Goal: Transaction & Acquisition: Purchase product/service

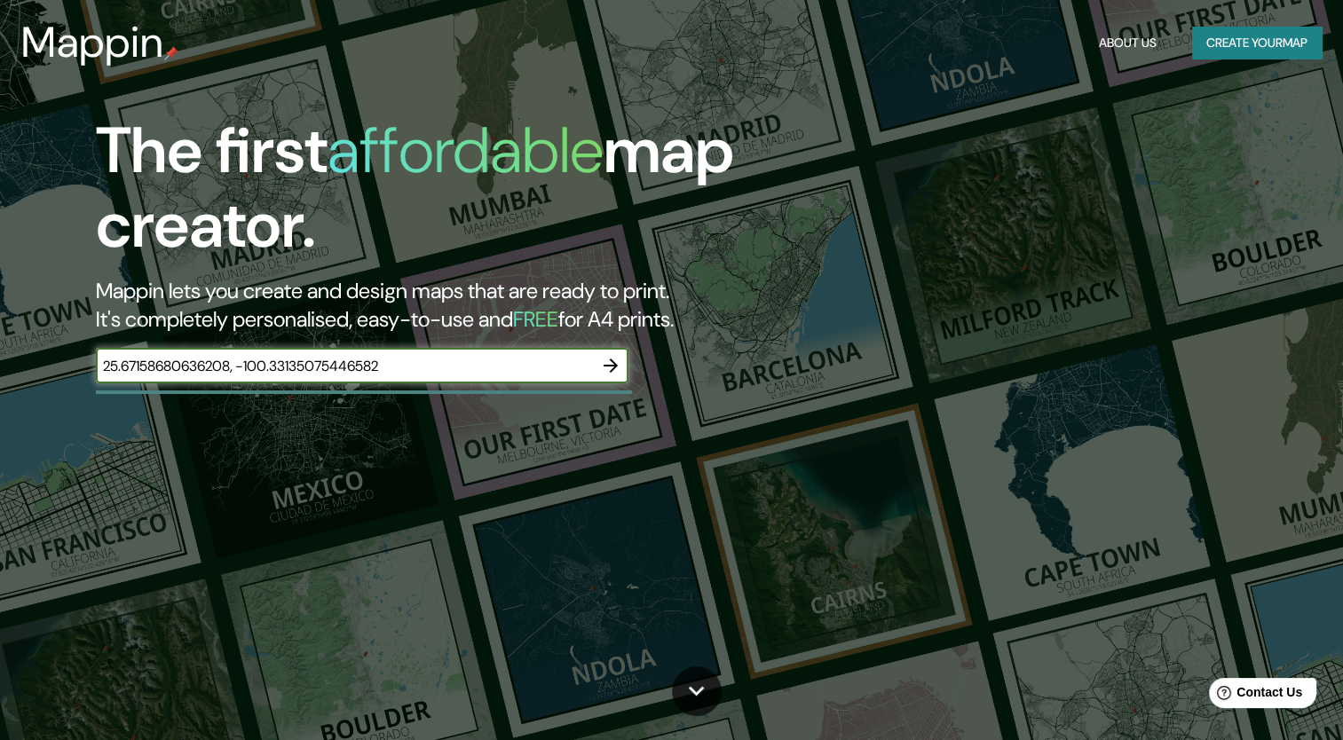
type input "25.67158680636208, -100.33135075446582"
click at [612, 364] on icon "button" at bounding box center [610, 365] width 21 height 21
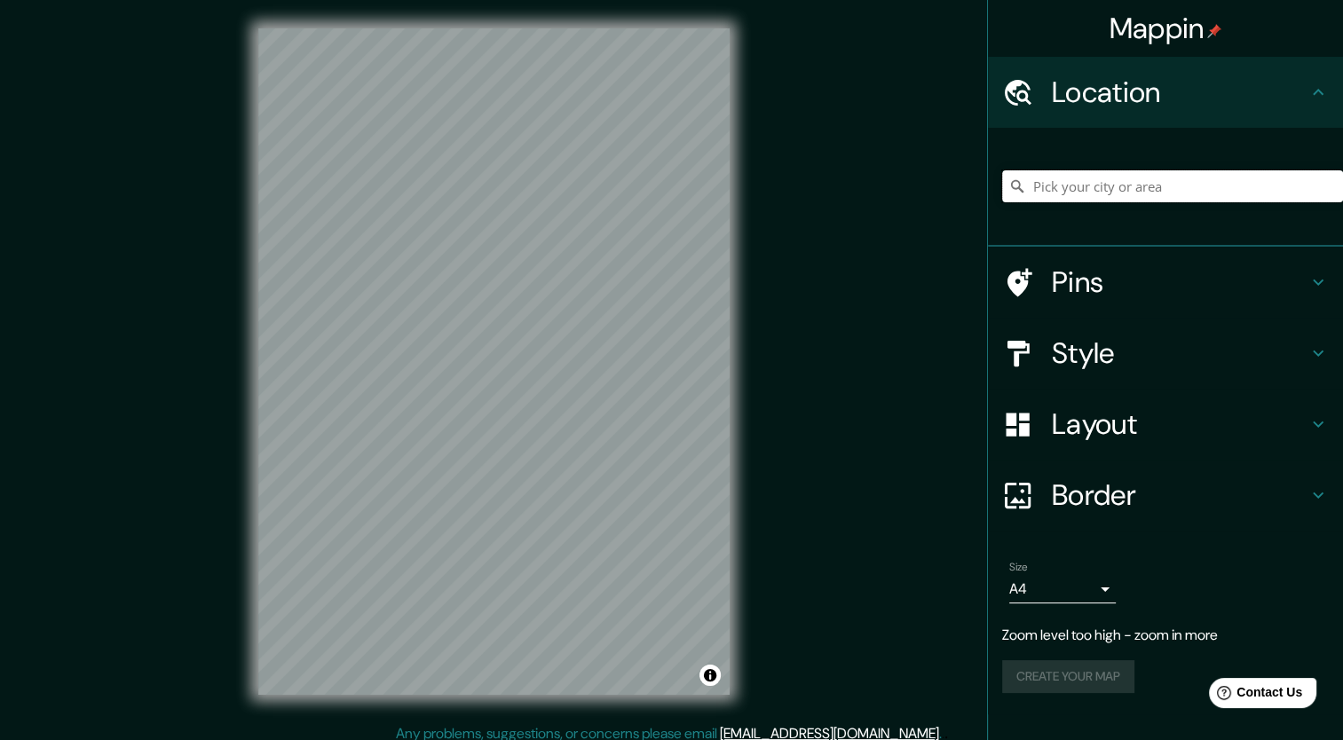
click at [1086, 190] on input "Pick your city or area" at bounding box center [1172, 186] width 341 height 32
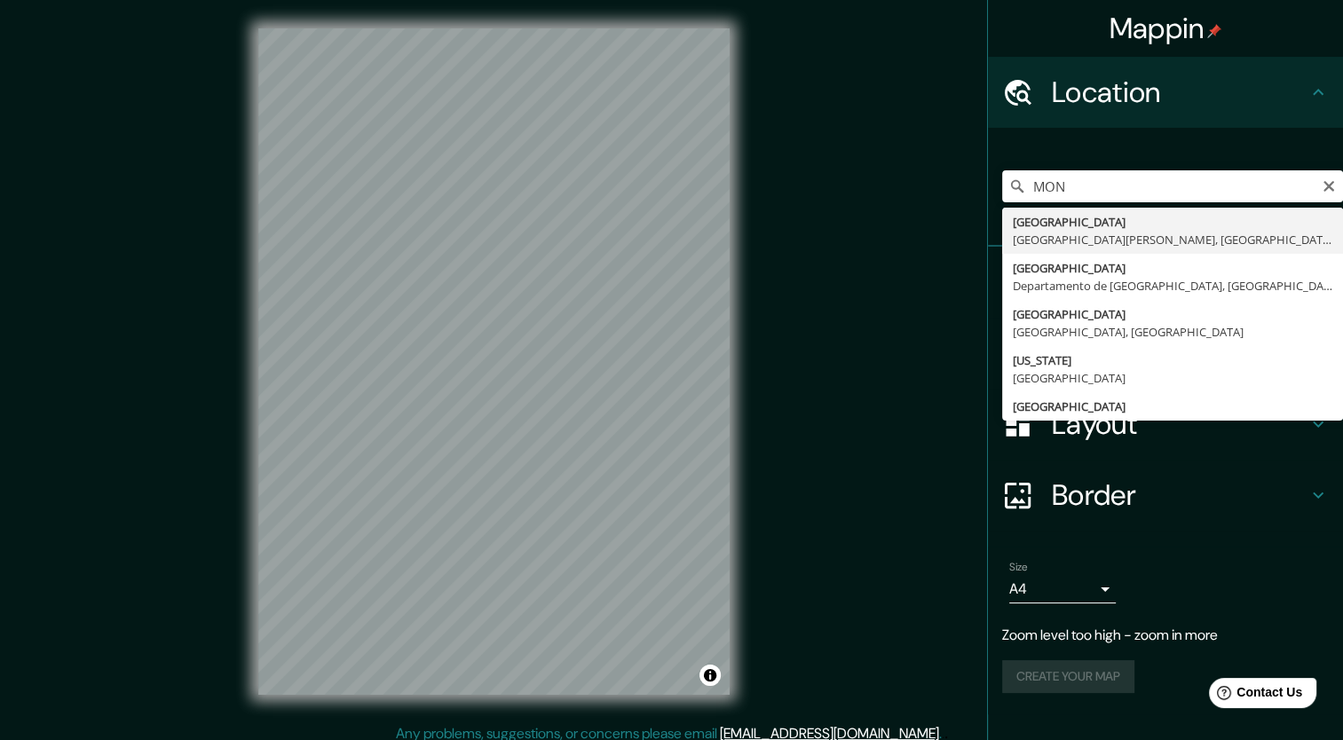
type input "[GEOGRAPHIC_DATA], [GEOGRAPHIC_DATA][PERSON_NAME], [GEOGRAPHIC_DATA]"
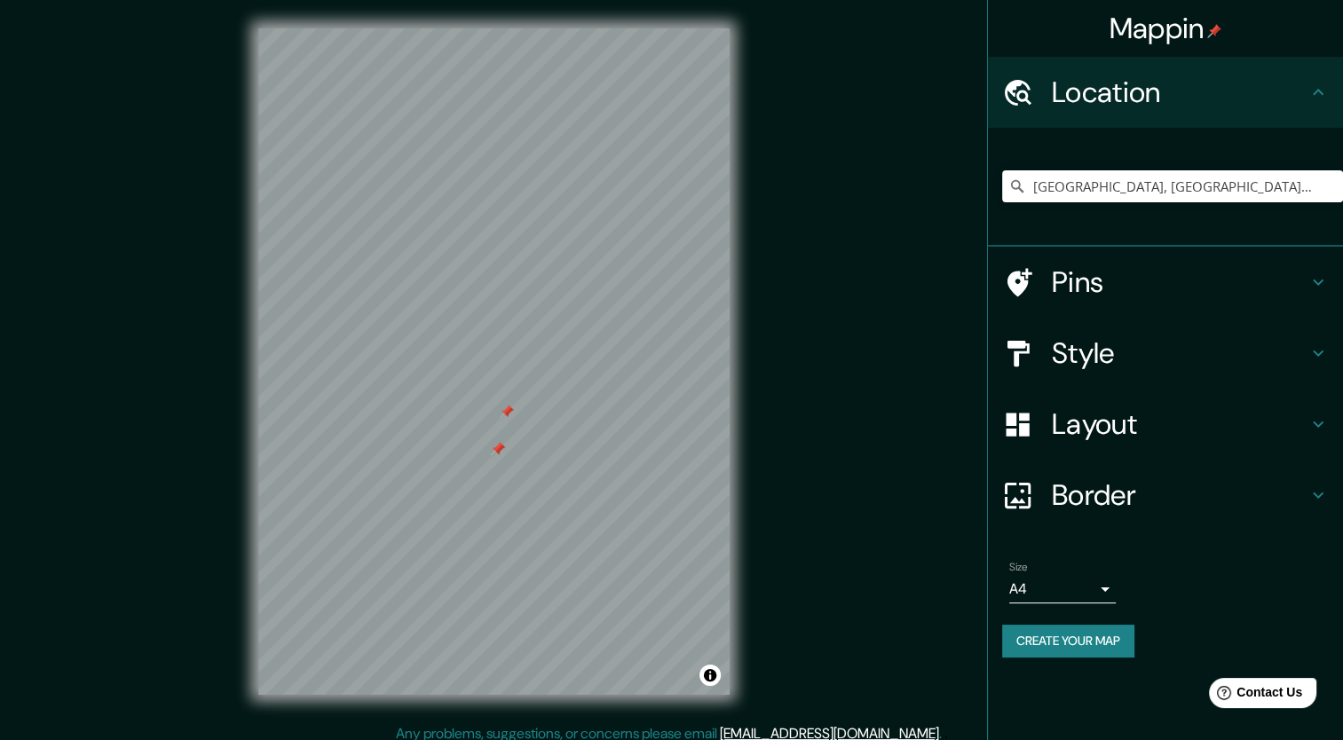
click at [503, 417] on div at bounding box center [507, 412] width 14 height 14
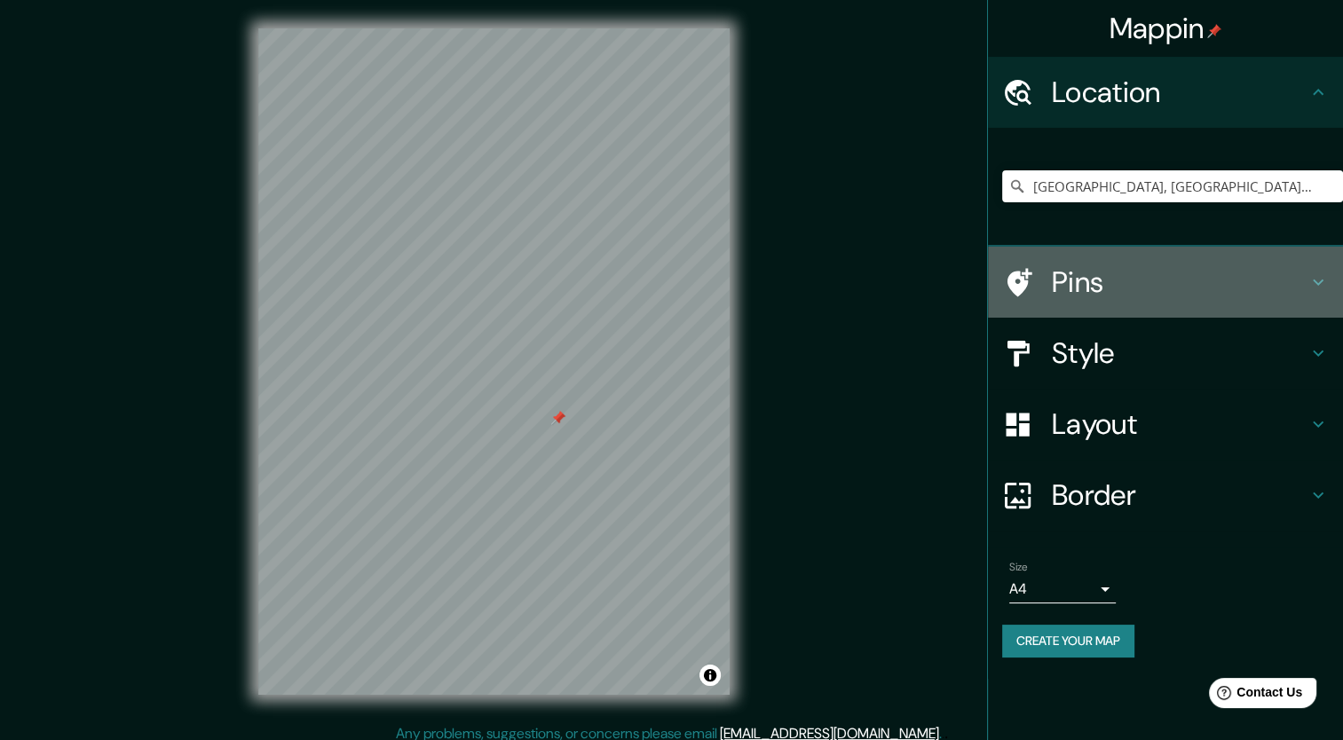
click at [1078, 293] on h4 "Pins" at bounding box center [1180, 282] width 256 height 36
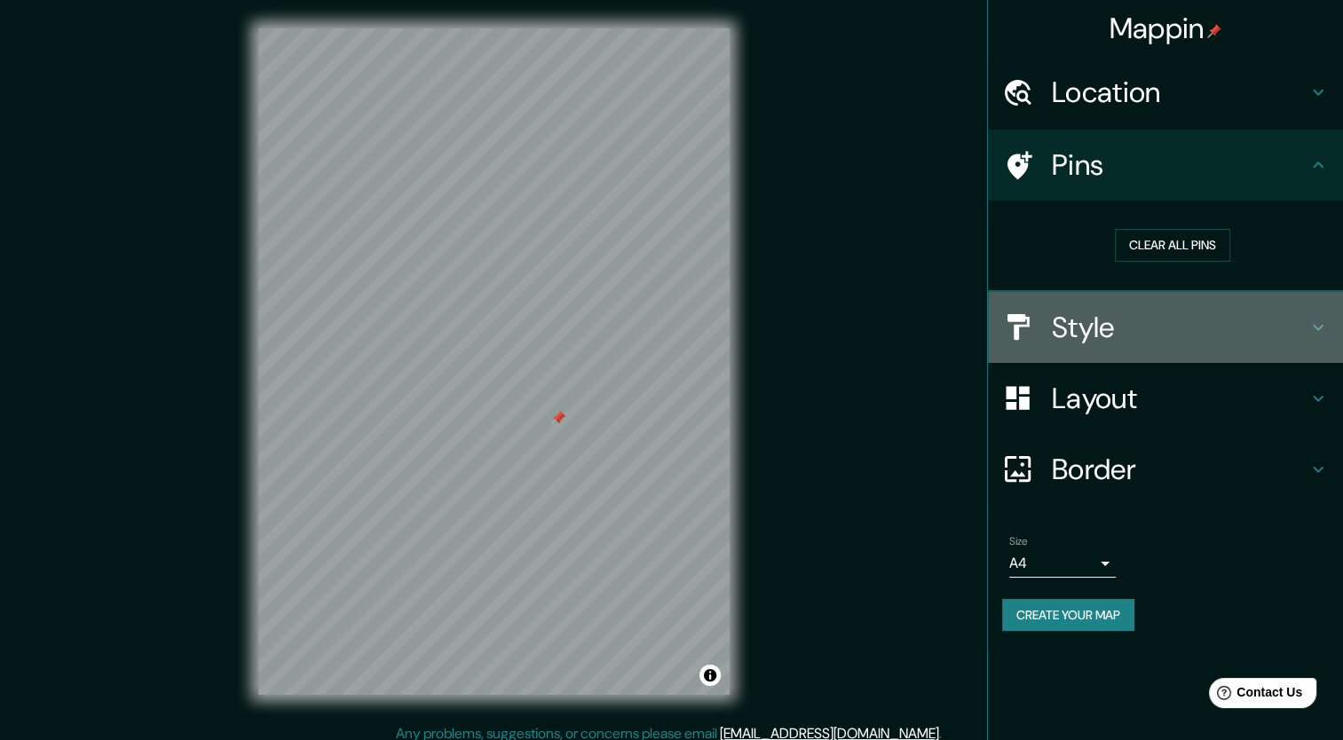
click at [1163, 321] on h4 "Style" at bounding box center [1180, 328] width 256 height 36
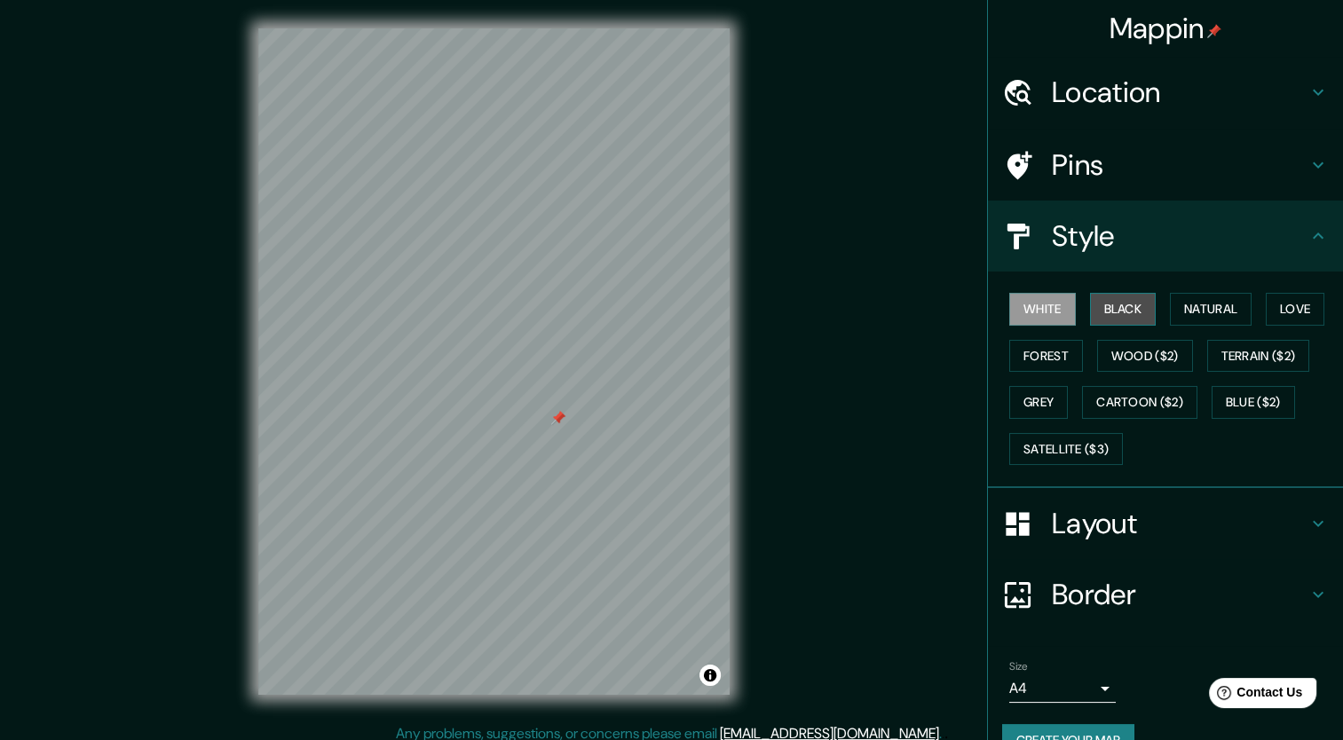
click at [1090, 311] on button "Black" at bounding box center [1123, 309] width 67 height 33
click at [1179, 313] on button "Natural" at bounding box center [1211, 309] width 82 height 33
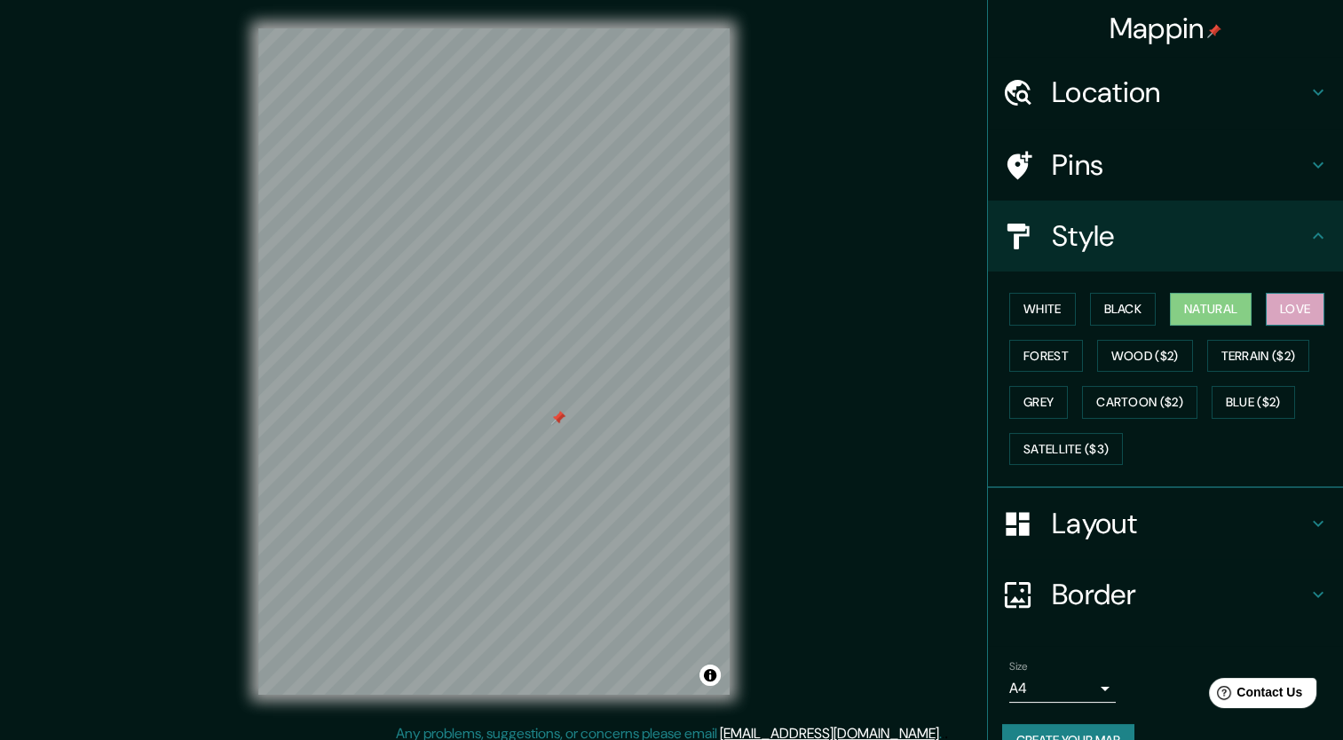
click at [1282, 308] on button "Love" at bounding box center [1295, 309] width 59 height 33
click at [1048, 353] on button "Forest" at bounding box center [1046, 356] width 74 height 33
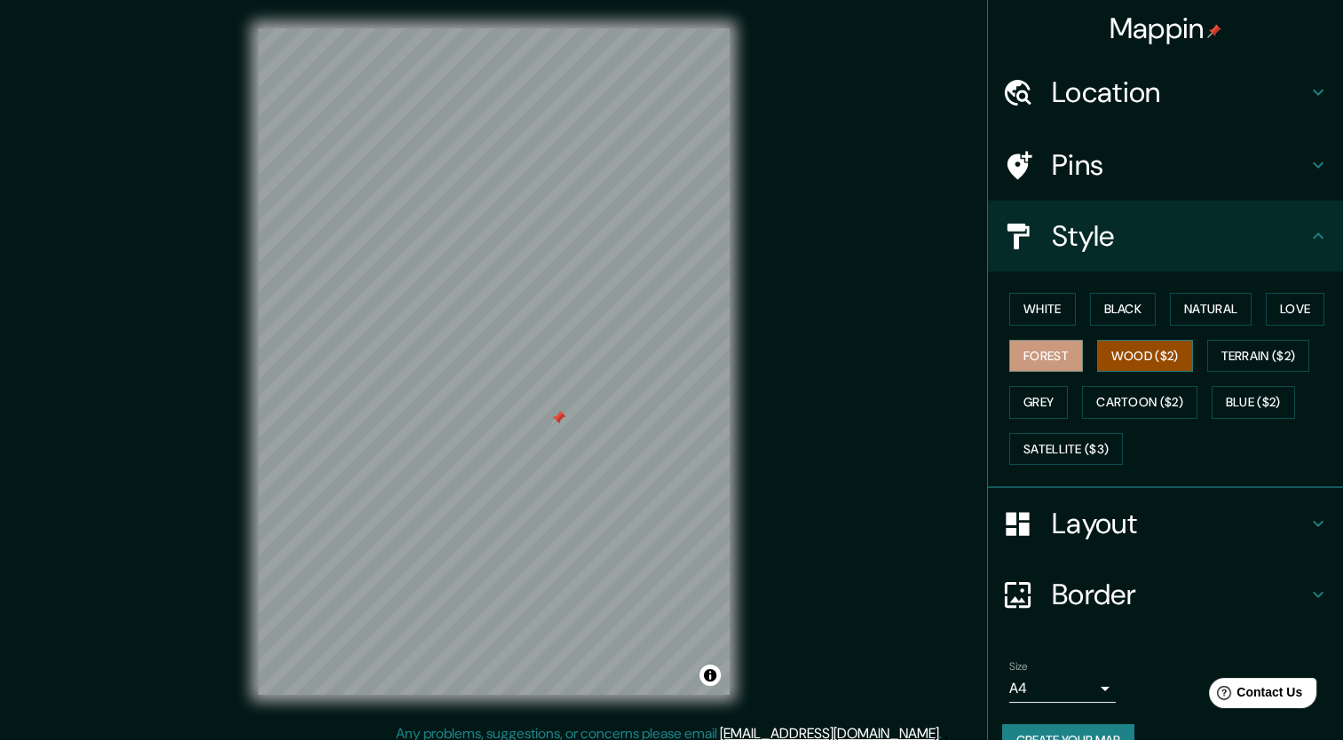
click at [1141, 358] on button "Wood ($2)" at bounding box center [1145, 356] width 96 height 33
click at [1080, 461] on button "Satellite ($3)" at bounding box center [1066, 449] width 114 height 33
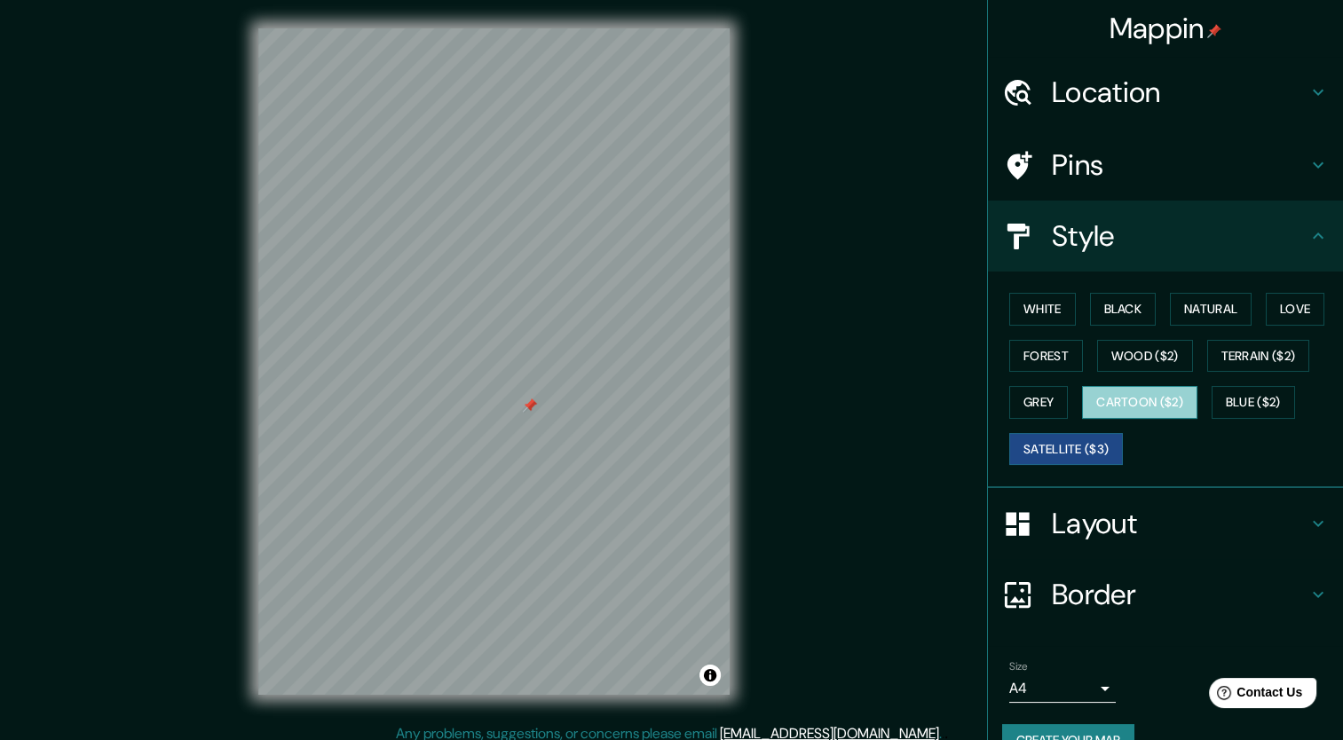
click at [1126, 403] on button "Cartoon ($2)" at bounding box center [1139, 402] width 115 height 33
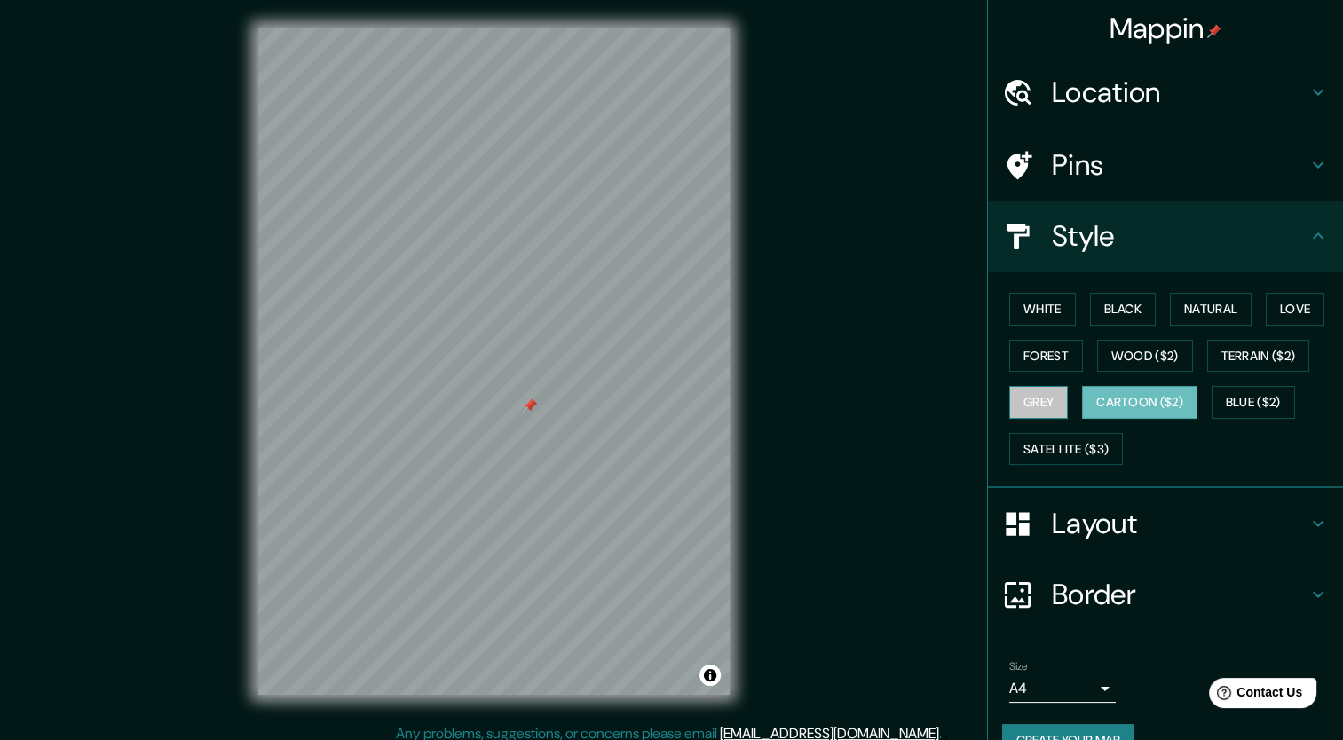
click at [1033, 395] on button "Grey" at bounding box center [1038, 402] width 59 height 33
click at [1104, 346] on button "Wood ($2)" at bounding box center [1145, 356] width 96 height 33
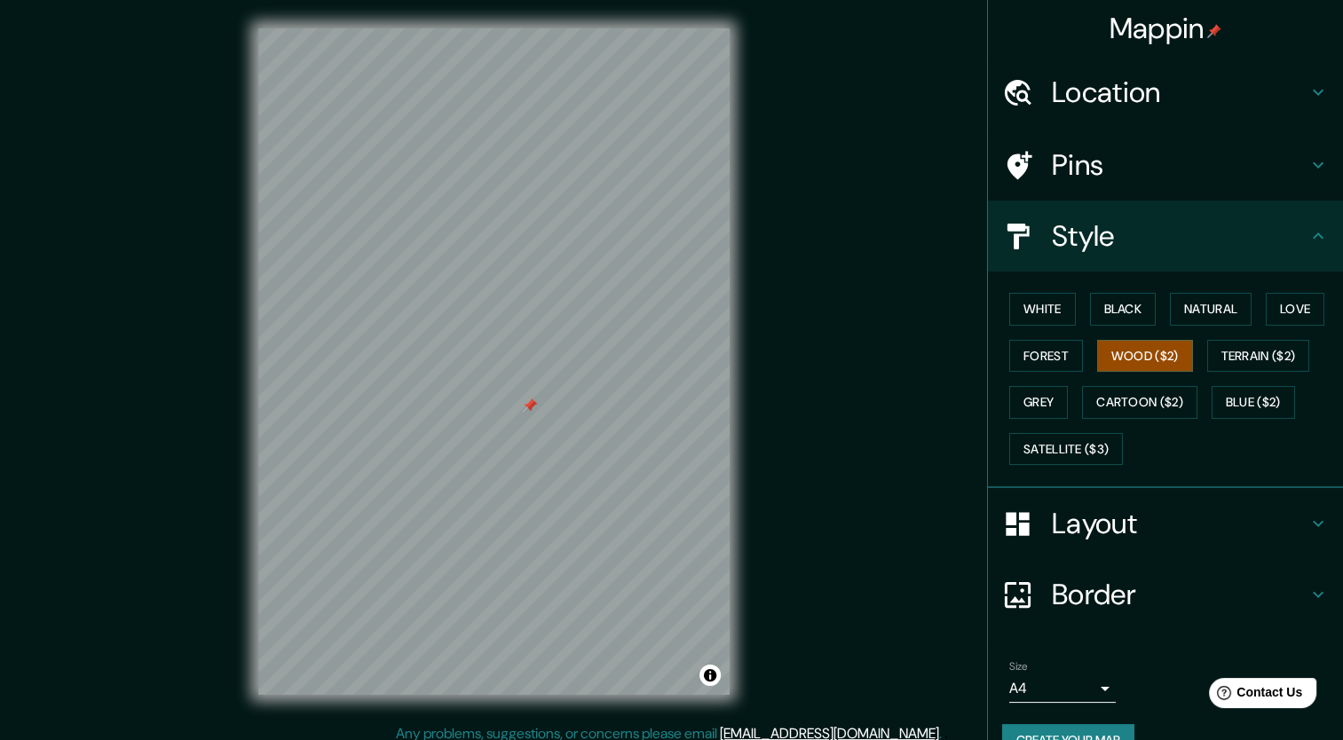
click at [1143, 519] on h4 "Layout" at bounding box center [1180, 524] width 256 height 36
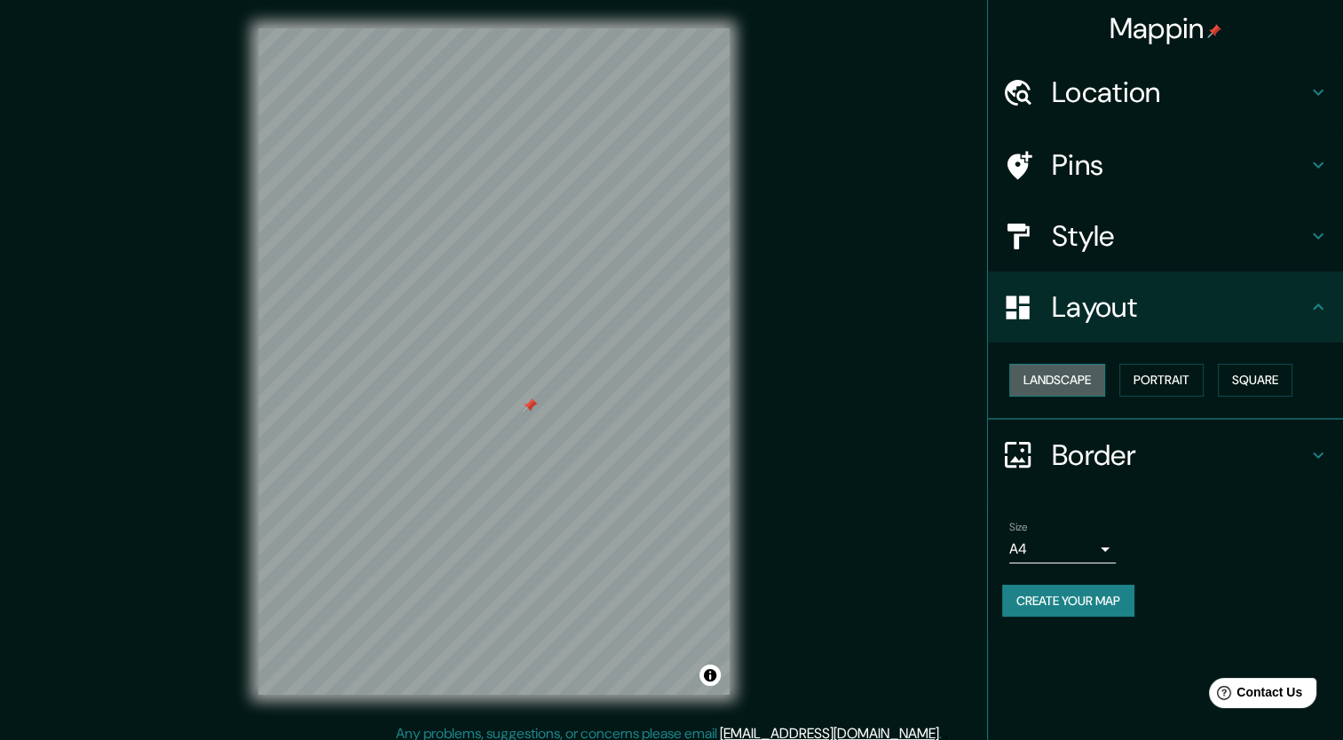
click at [1076, 383] on button "Landscape" at bounding box center [1057, 380] width 96 height 33
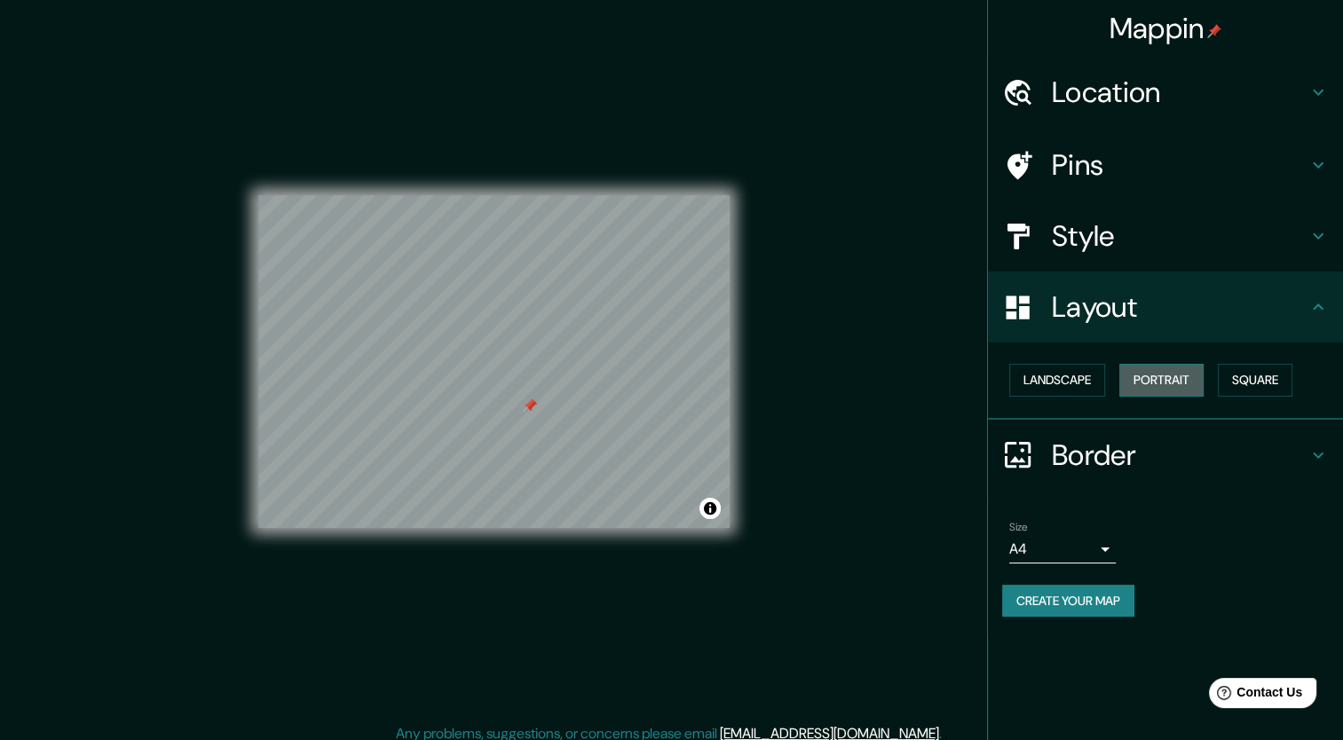
click at [1147, 380] on button "Portrait" at bounding box center [1161, 380] width 84 height 33
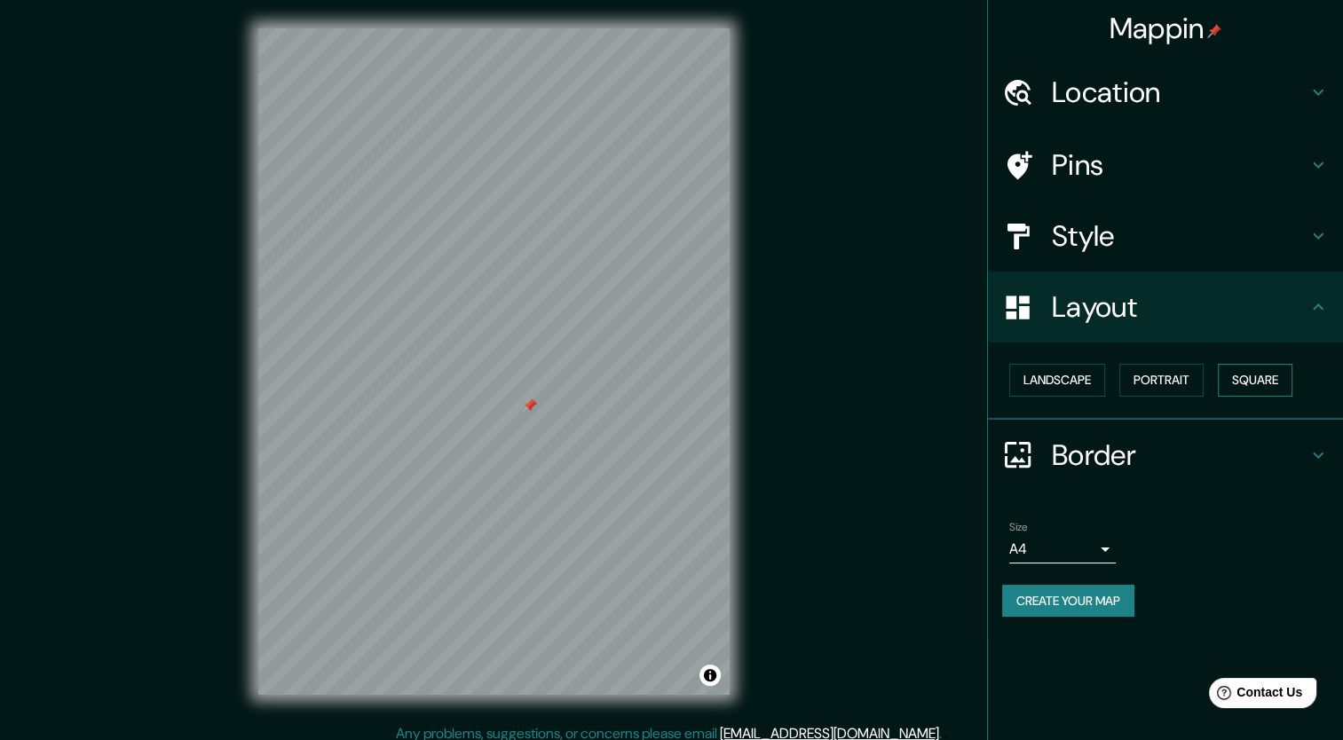
click at [1240, 385] on button "Square" at bounding box center [1255, 380] width 75 height 33
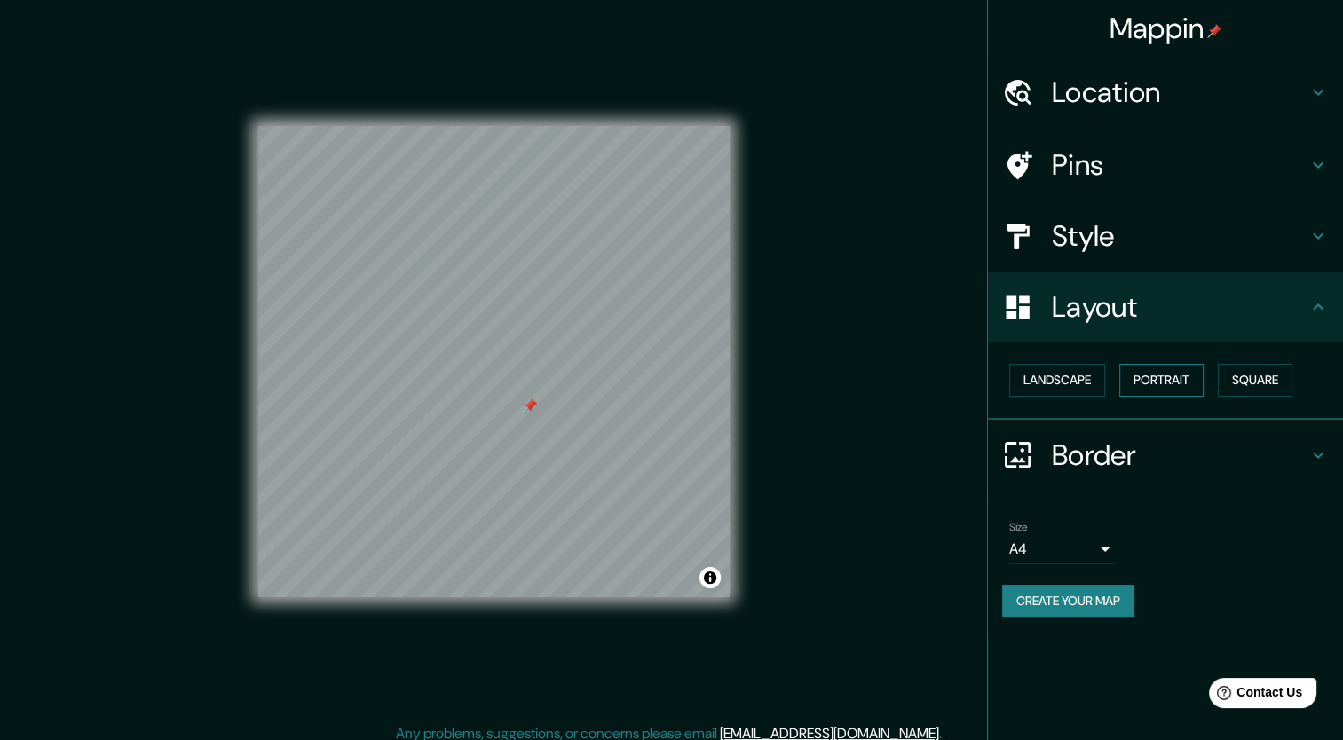
click at [1182, 383] on button "Portrait" at bounding box center [1161, 380] width 84 height 33
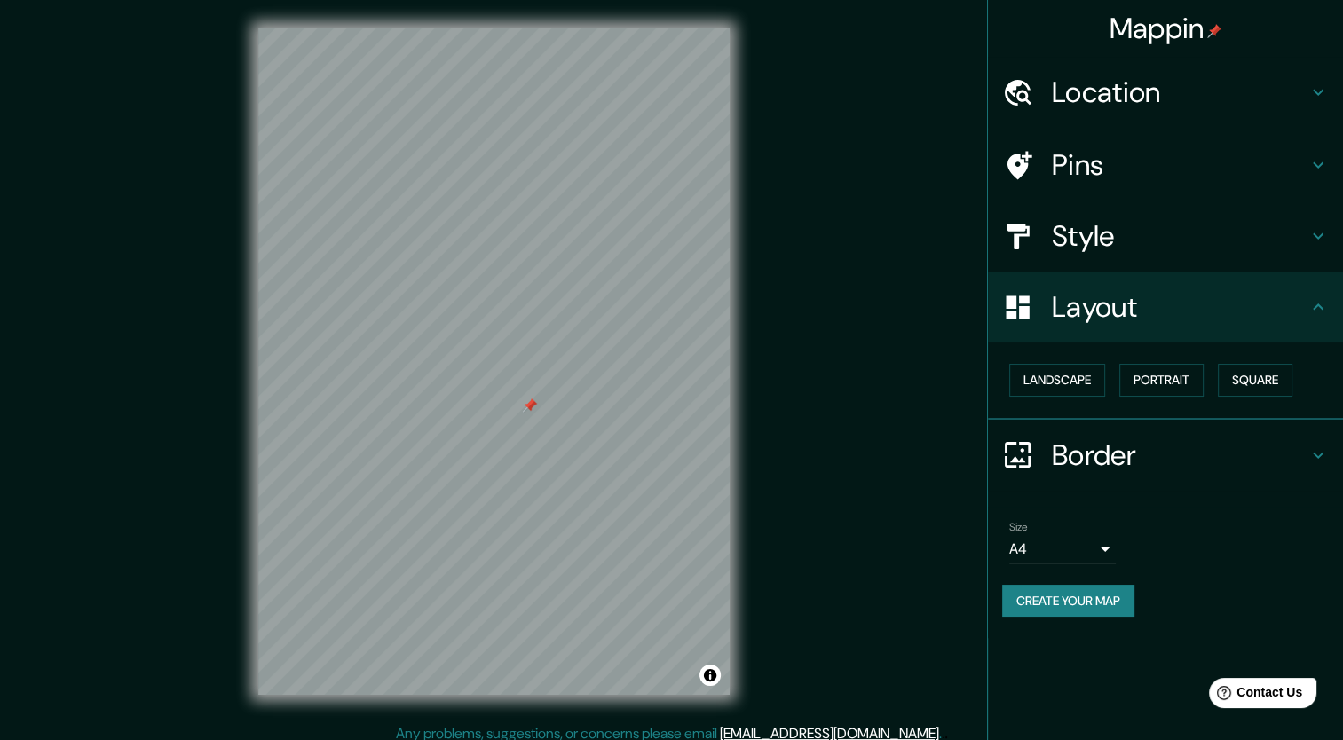
click at [1157, 444] on h4 "Border" at bounding box center [1180, 456] width 256 height 36
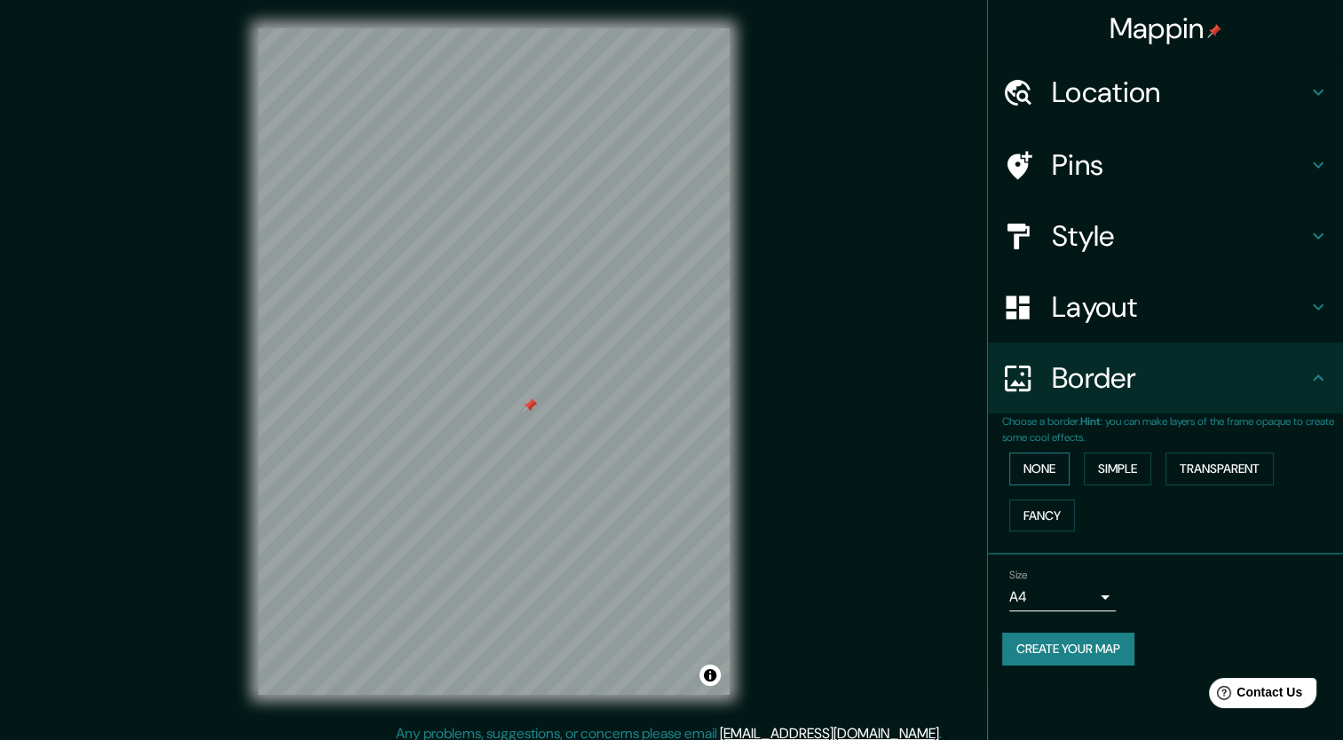
click at [1061, 473] on button "None" at bounding box center [1039, 469] width 60 height 33
click at [1057, 506] on button "Fancy" at bounding box center [1042, 516] width 66 height 33
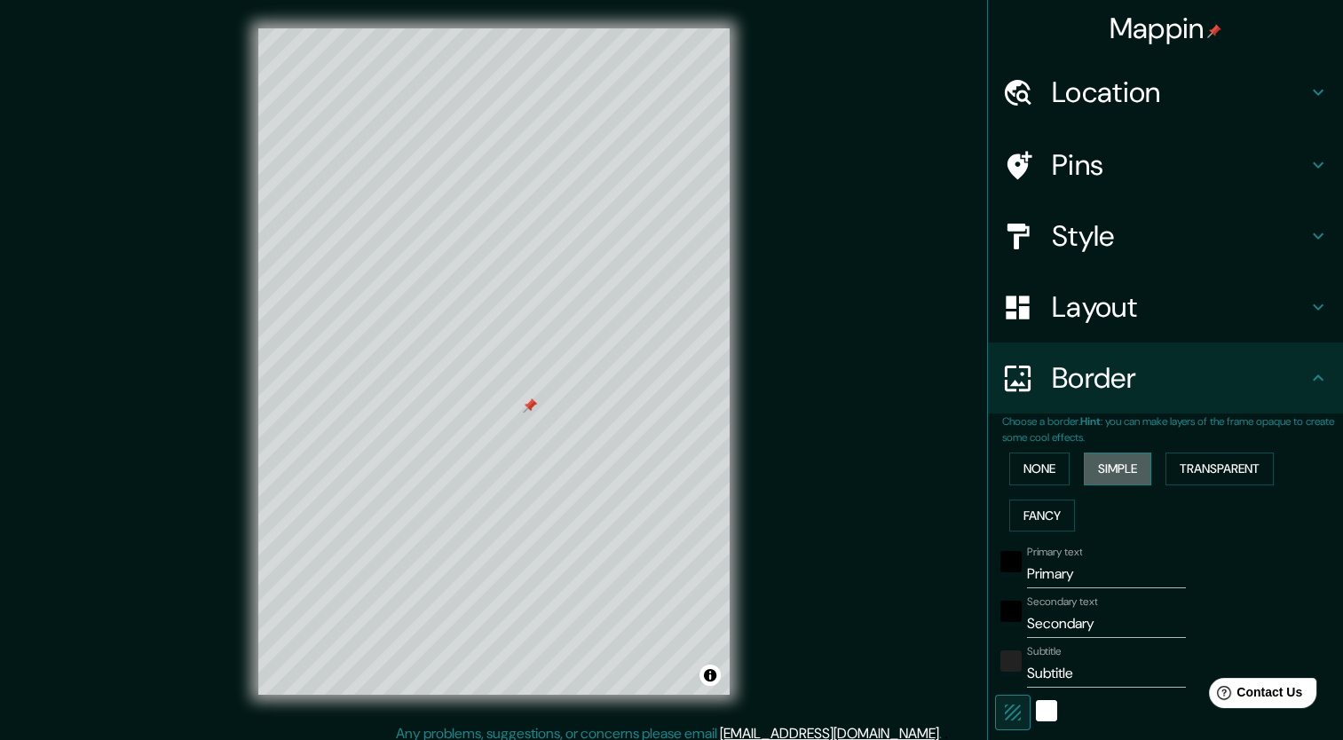
click at [1090, 457] on button "Simple" at bounding box center [1117, 469] width 67 height 33
click at [1186, 471] on button "Transparent" at bounding box center [1219, 469] width 108 height 33
click at [1037, 467] on button "None" at bounding box center [1039, 469] width 60 height 33
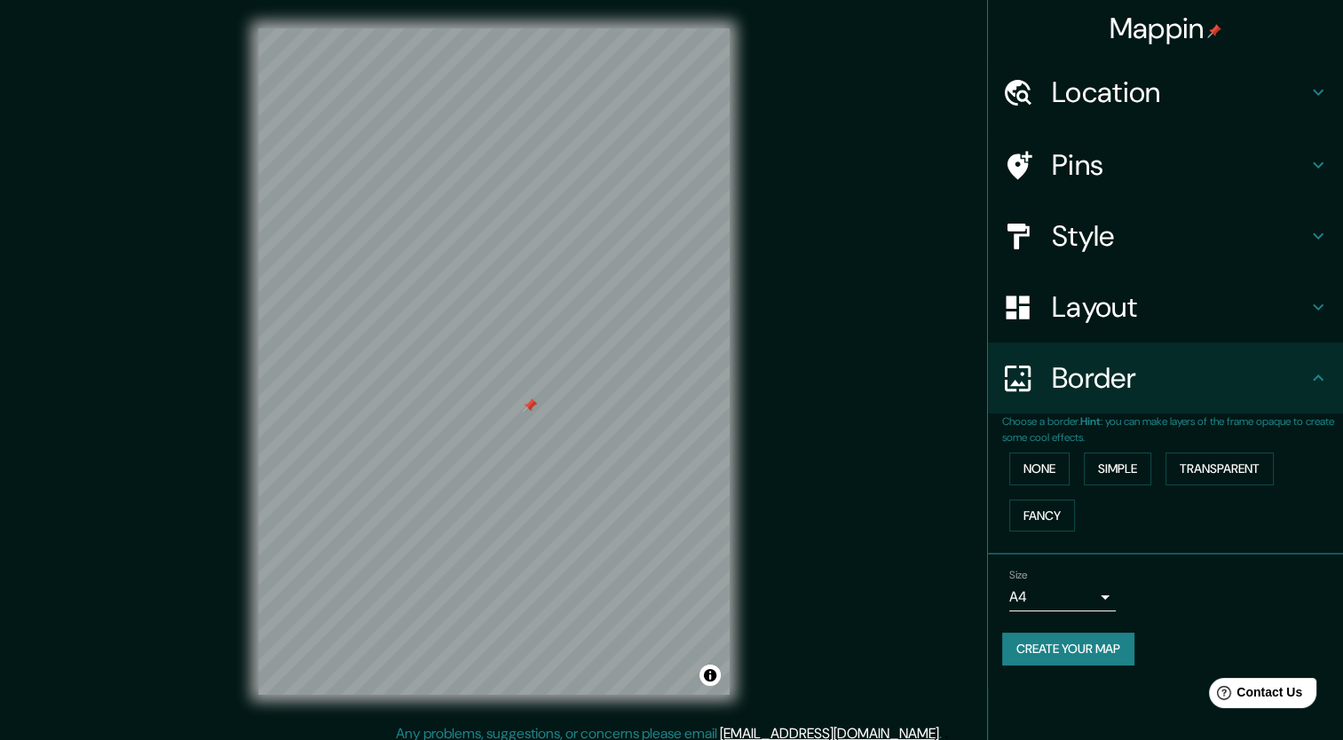
click at [1092, 595] on body "Mappin Location [GEOGRAPHIC_DATA], [GEOGRAPHIC_DATA][PERSON_NAME], [GEOGRAPHIC_…" at bounding box center [671, 370] width 1343 height 740
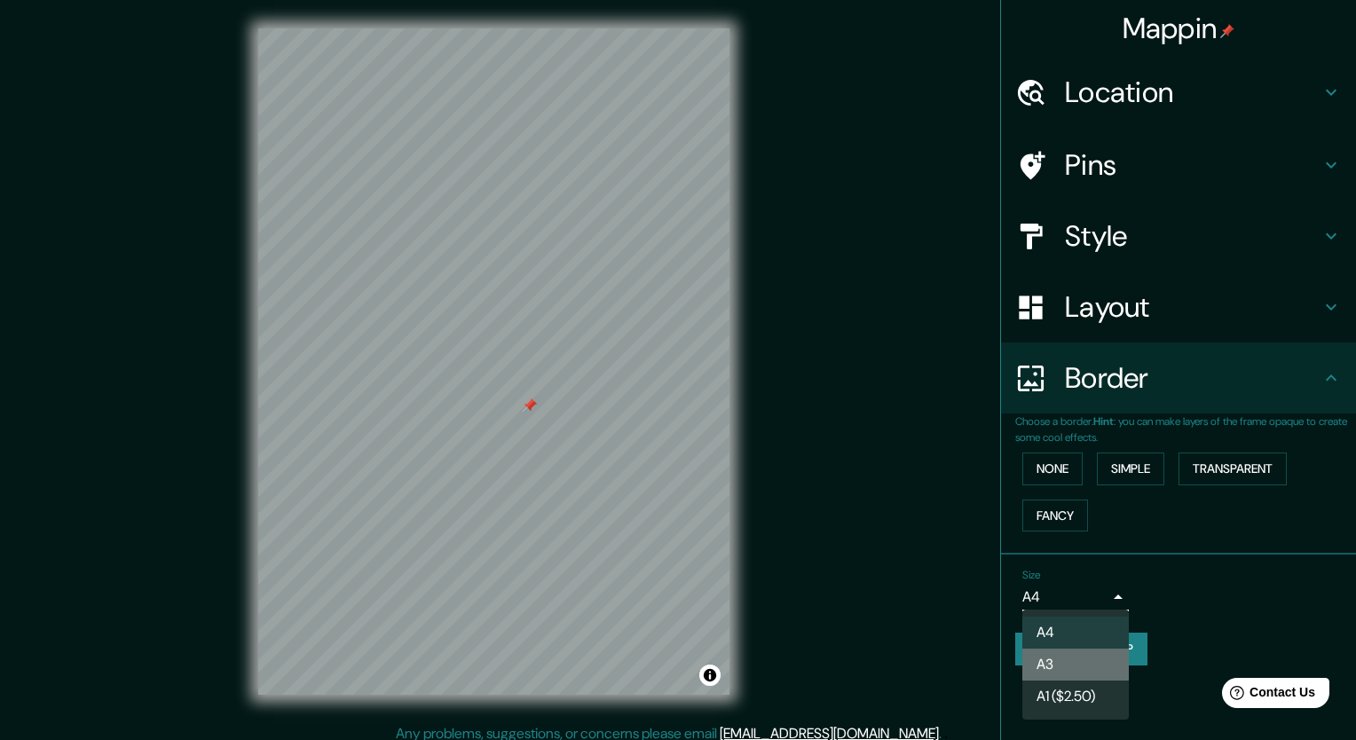
click at [1062, 674] on li "A3" at bounding box center [1075, 665] width 107 height 32
type input "a4"
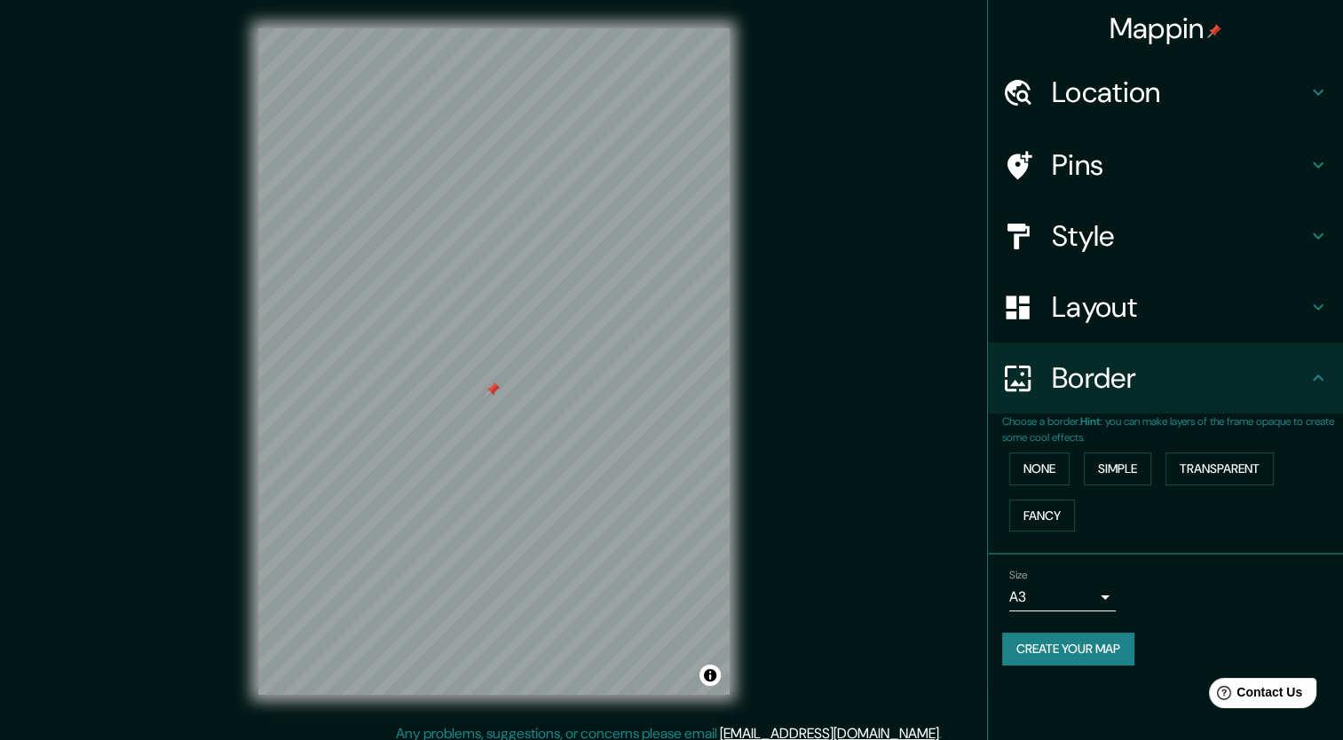
click at [1174, 333] on div "Layout" at bounding box center [1165, 307] width 355 height 71
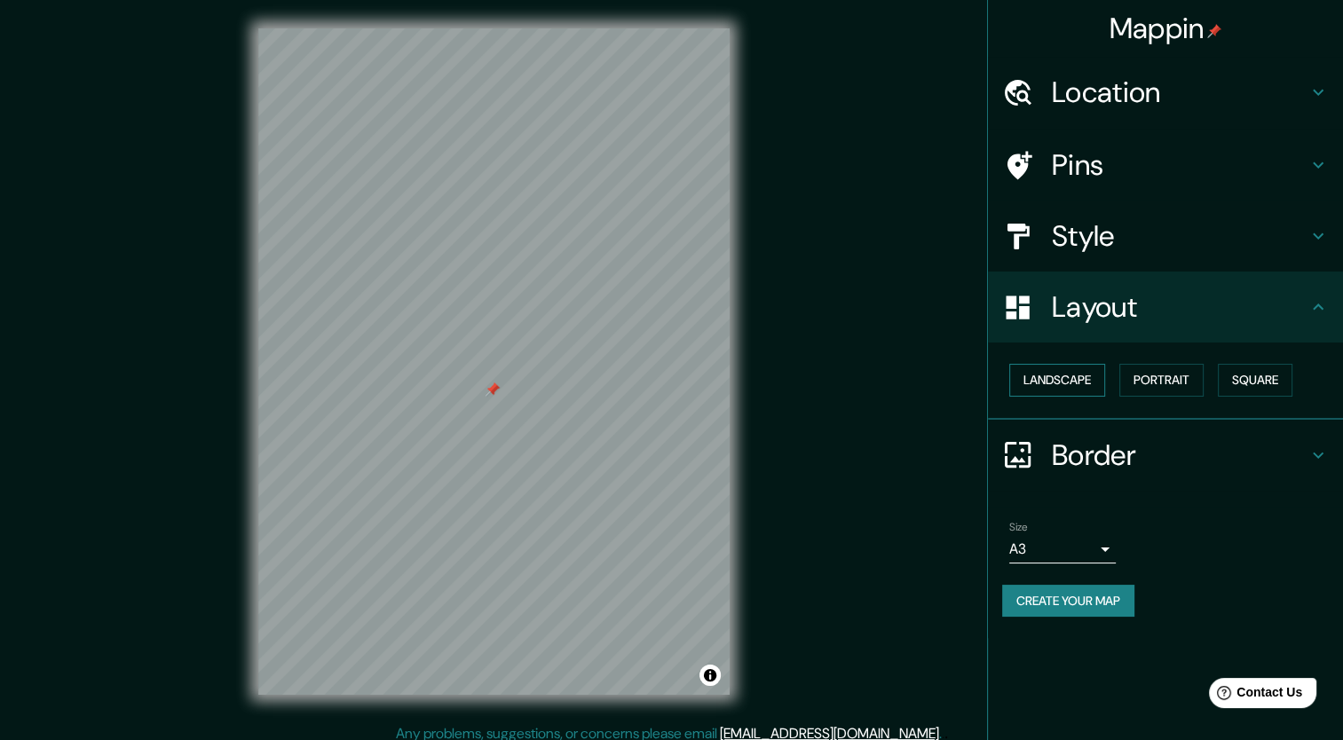
click at [1058, 382] on button "Landscape" at bounding box center [1057, 380] width 96 height 33
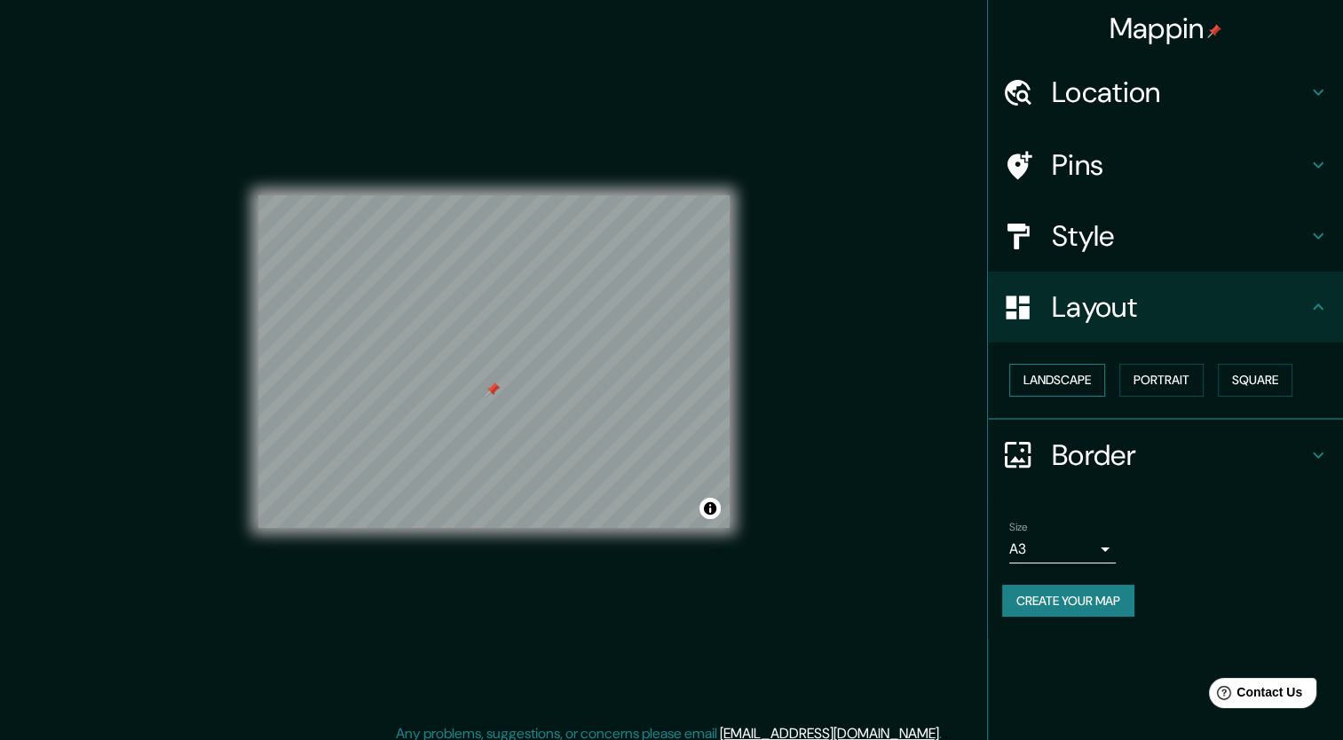
click at [1058, 382] on button "Landscape" at bounding box center [1057, 380] width 96 height 33
